Goal: Download file/media

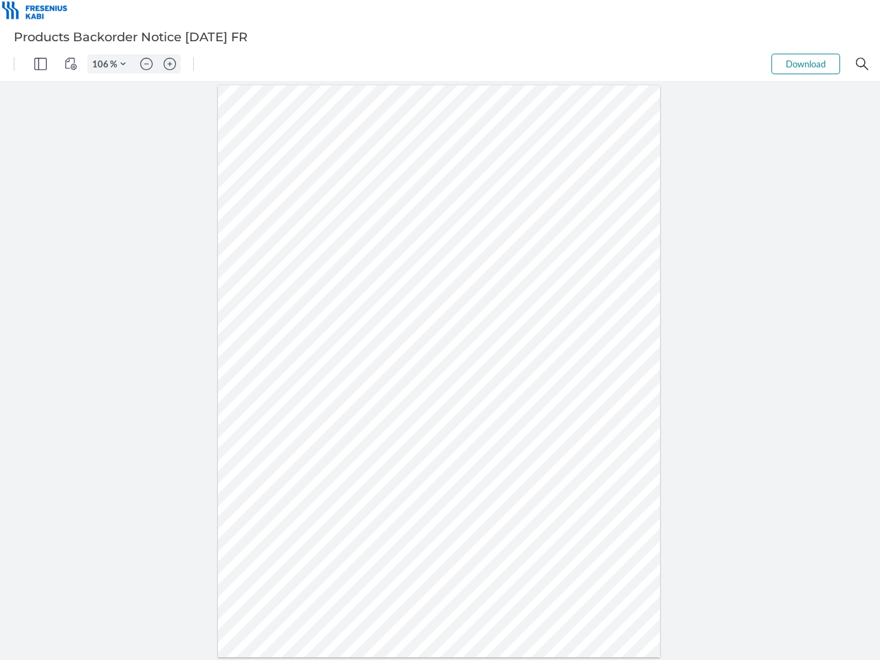
click at [41, 64] on img "Panel" at bounding box center [40, 64] width 12 height 12
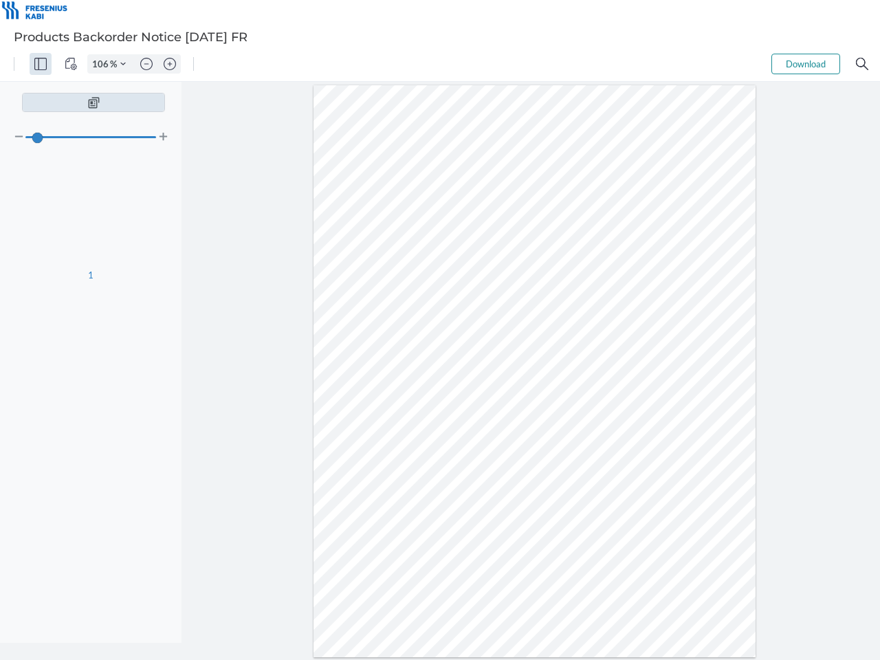
click at [71, 64] on img "View Controls" at bounding box center [71, 64] width 12 height 12
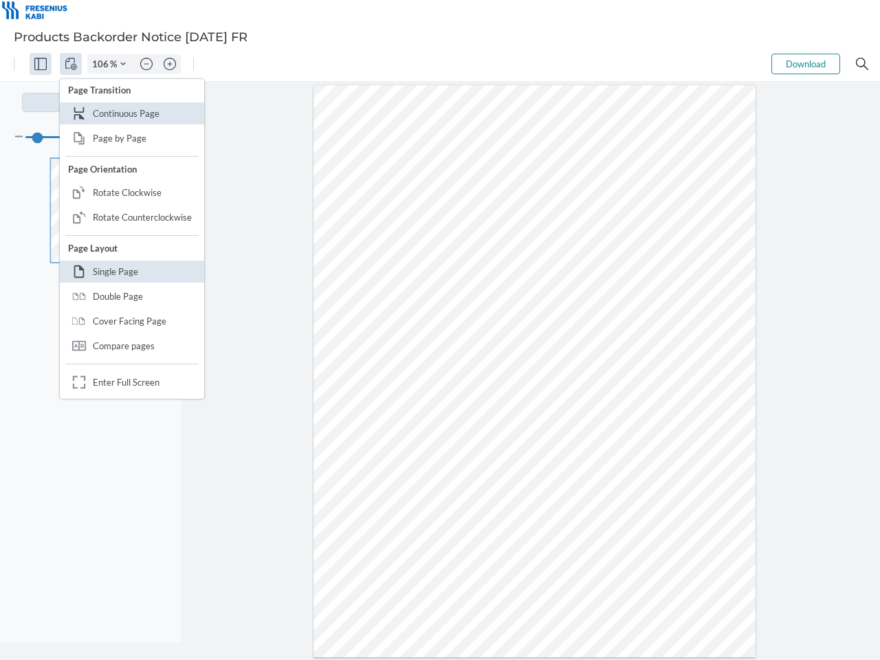
click at [102, 64] on input "106" at bounding box center [99, 64] width 22 height 12
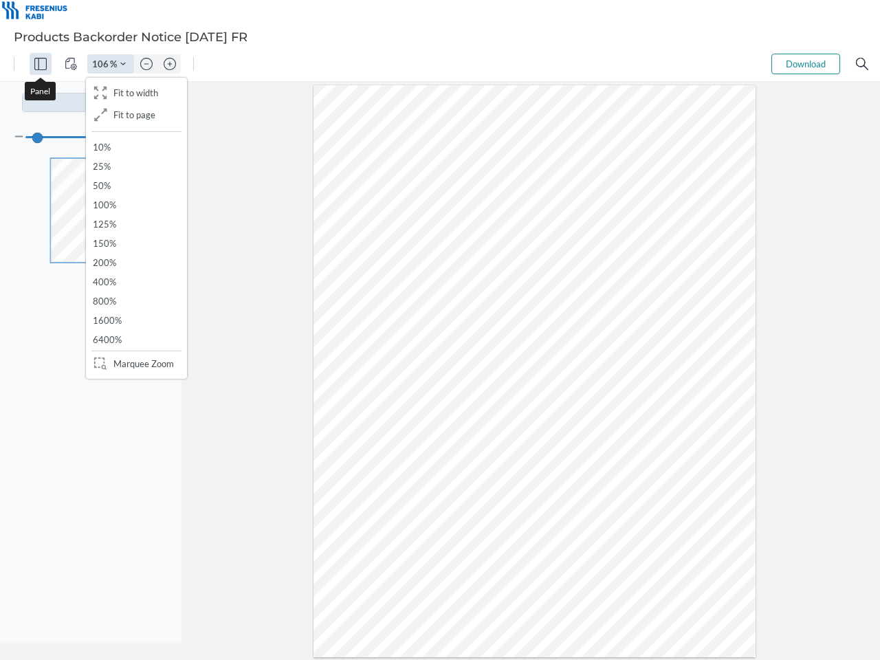
click at [123, 64] on img "Zoom Controls" at bounding box center [123, 64] width 6 height 6
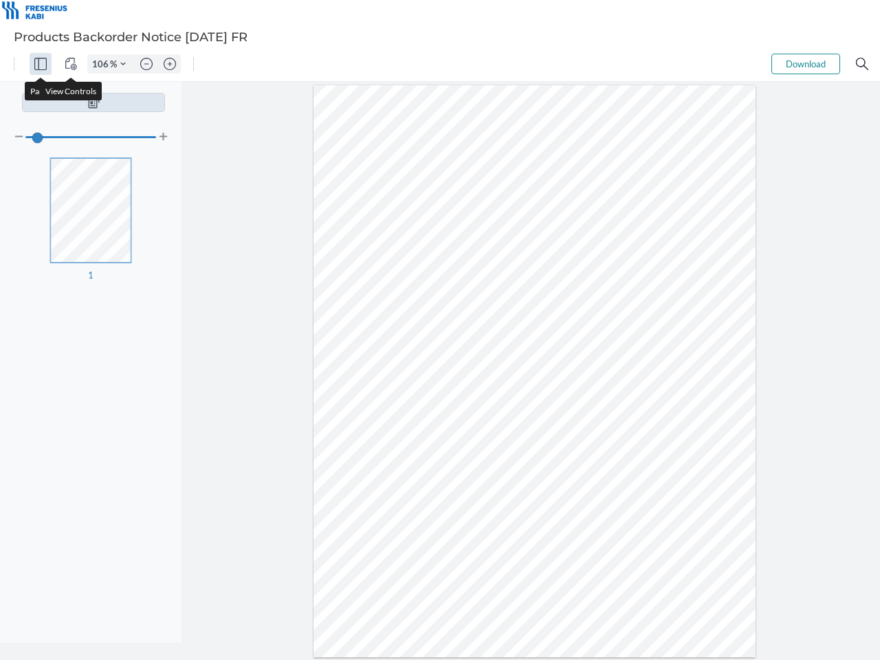
click at [146, 64] on img "Zoom out" at bounding box center [146, 64] width 12 height 12
click at [170, 64] on img "Zoom in" at bounding box center [170, 64] width 12 height 12
type input "106"
click at [806, 64] on button "Download" at bounding box center [806, 64] width 69 height 21
click at [862, 64] on img "Search" at bounding box center [862, 64] width 12 height 12
